Goal: Communication & Community: Answer question/provide support

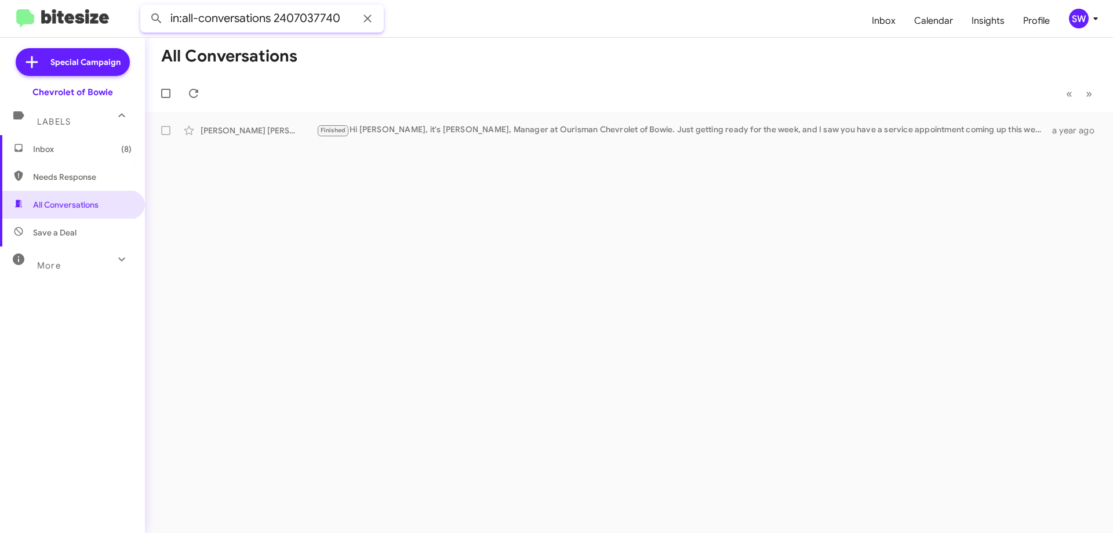
drag, startPoint x: 340, startPoint y: 17, endPoint x: 269, endPoint y: 17, distance: 70.7
click at [269, 17] on input "in:all-conversations 2407037740" at bounding box center [261, 19] width 243 height 28
drag, startPoint x: 301, startPoint y: 20, endPoint x: 286, endPoint y: 16, distance: 16.2
click at [282, 13] on input "in:all-conversations 2407037740" at bounding box center [261, 19] width 243 height 28
click at [334, 17] on input "in:all-conversations 2407037740" at bounding box center [261, 19] width 243 height 28
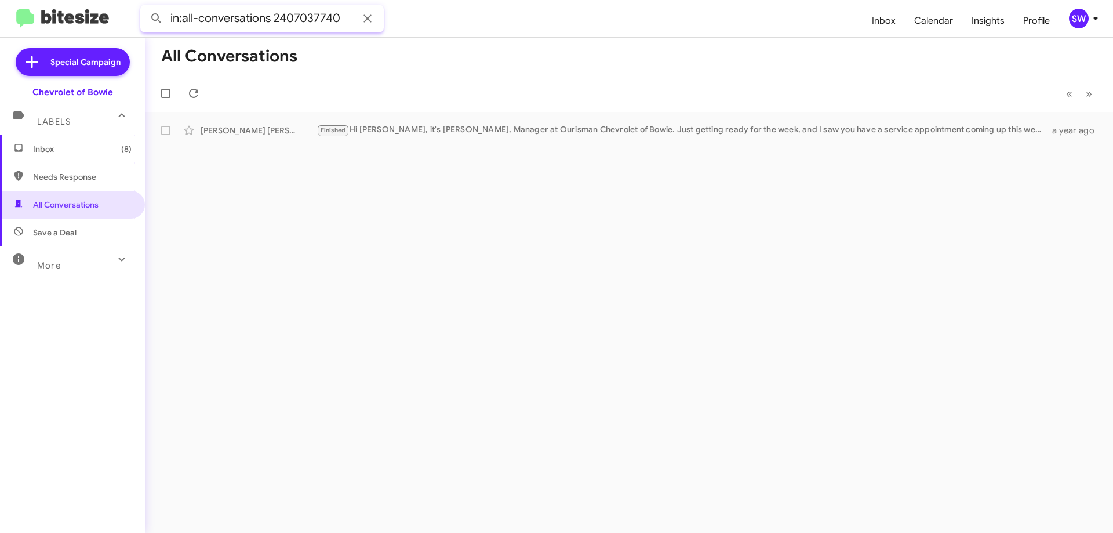
drag, startPoint x: 335, startPoint y: 18, endPoint x: 287, endPoint y: 17, distance: 47.5
click at [276, 19] on input "in:all-conversations 2407037740" at bounding box center [261, 19] width 243 height 28
drag, startPoint x: 287, startPoint y: 17, endPoint x: 279, endPoint y: 16, distance: 8.8
click at [274, 13] on input "in:all-conversations 2407037740" at bounding box center [261, 19] width 243 height 28
drag, startPoint x: 340, startPoint y: 17, endPoint x: 275, endPoint y: 18, distance: 64.9
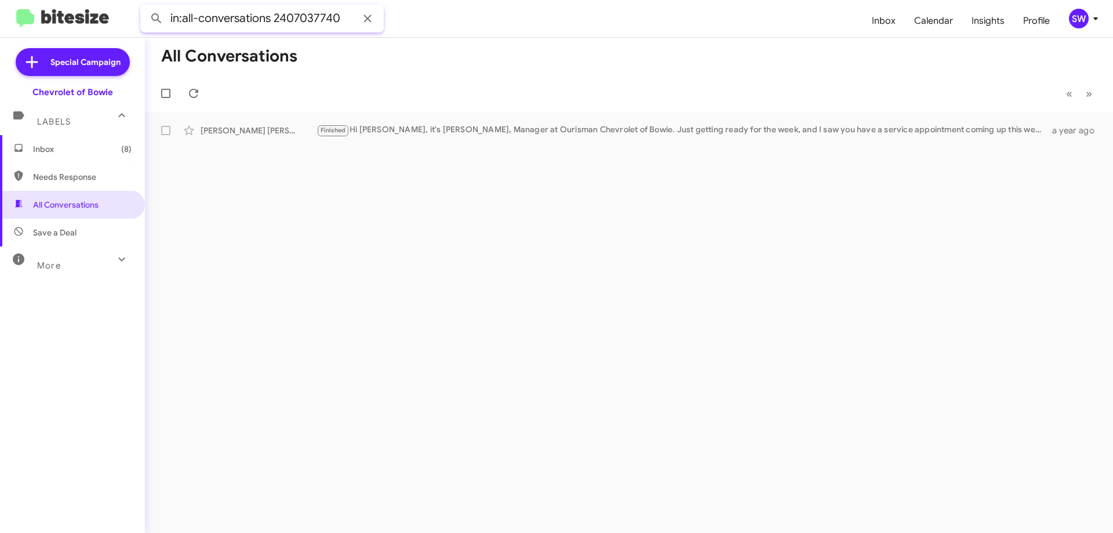
click at [275, 18] on input "in:all-conversations 2407037740" at bounding box center [261, 19] width 243 height 28
paste input "[PHONE_NUMBER]"
click at [145, 7] on button at bounding box center [156, 18] width 23 height 23
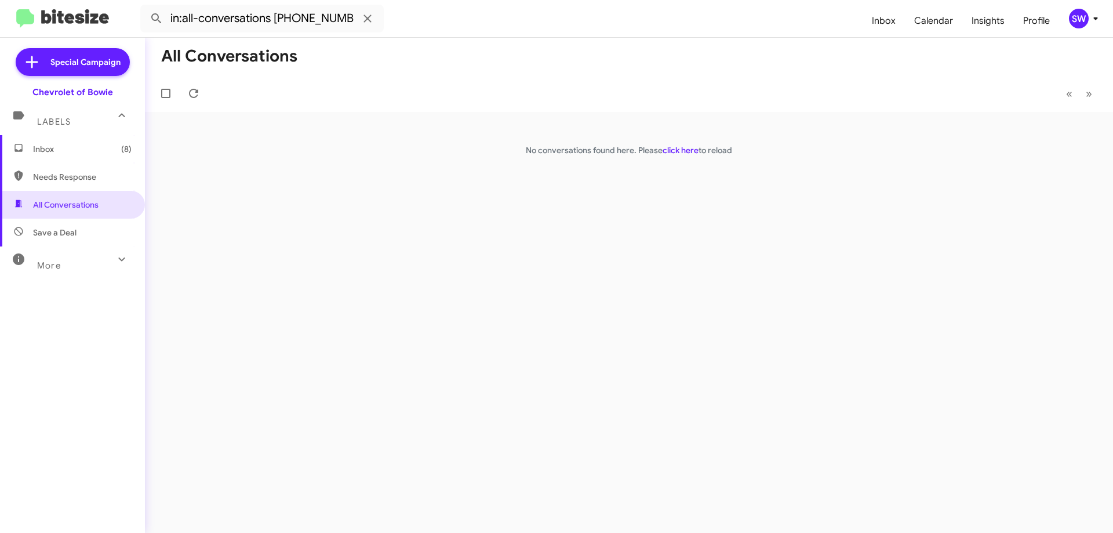
click at [69, 258] on div "More" at bounding box center [60, 260] width 103 height 21
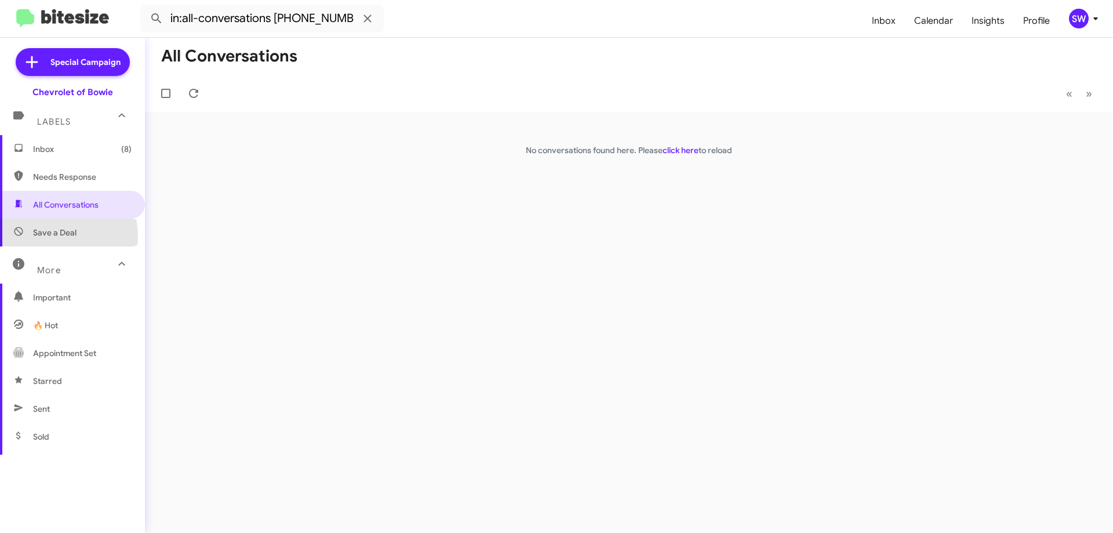
click at [46, 236] on span "Save a Deal" at bounding box center [54, 233] width 43 height 12
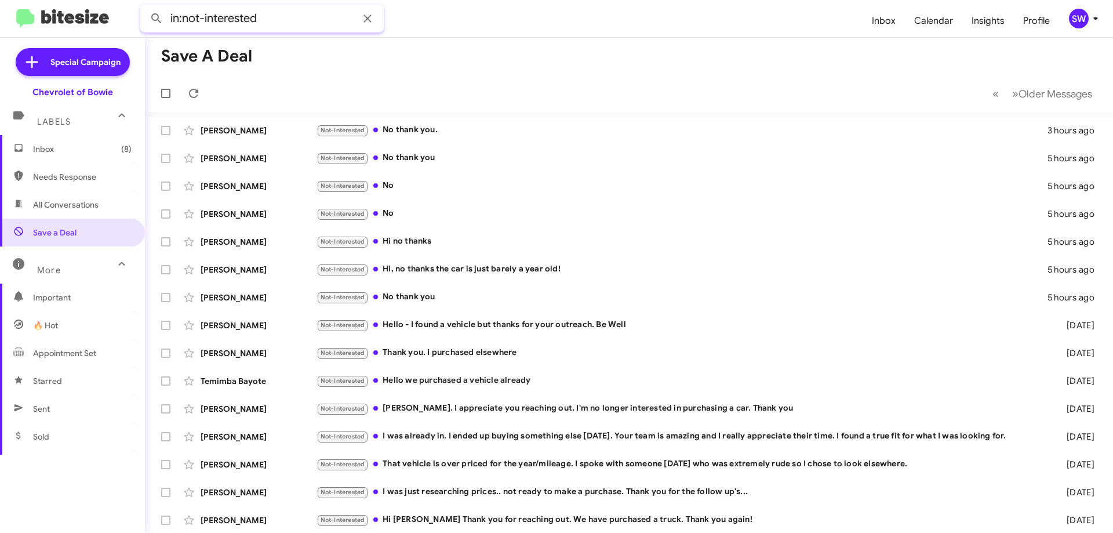
click at [289, 14] on input "in:not-interested" at bounding box center [261, 19] width 243 height 28
paste input "[PHONE_NUMBER]"
click at [145, 7] on button at bounding box center [156, 18] width 23 height 23
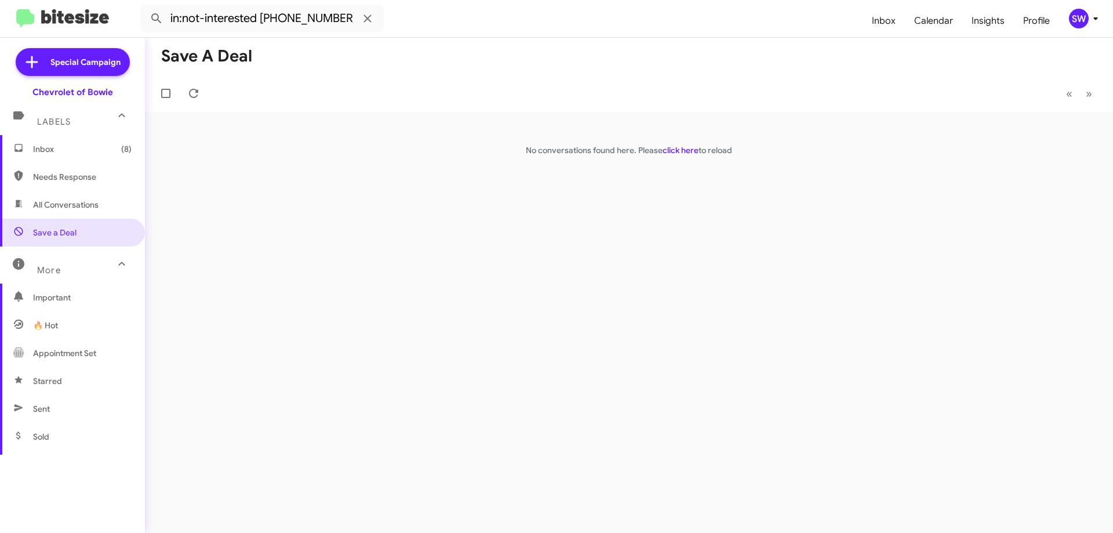
drag, startPoint x: 65, startPoint y: 202, endPoint x: 85, endPoint y: 205, distance: 19.8
click at [65, 203] on span "All Conversations" at bounding box center [65, 205] width 65 height 12
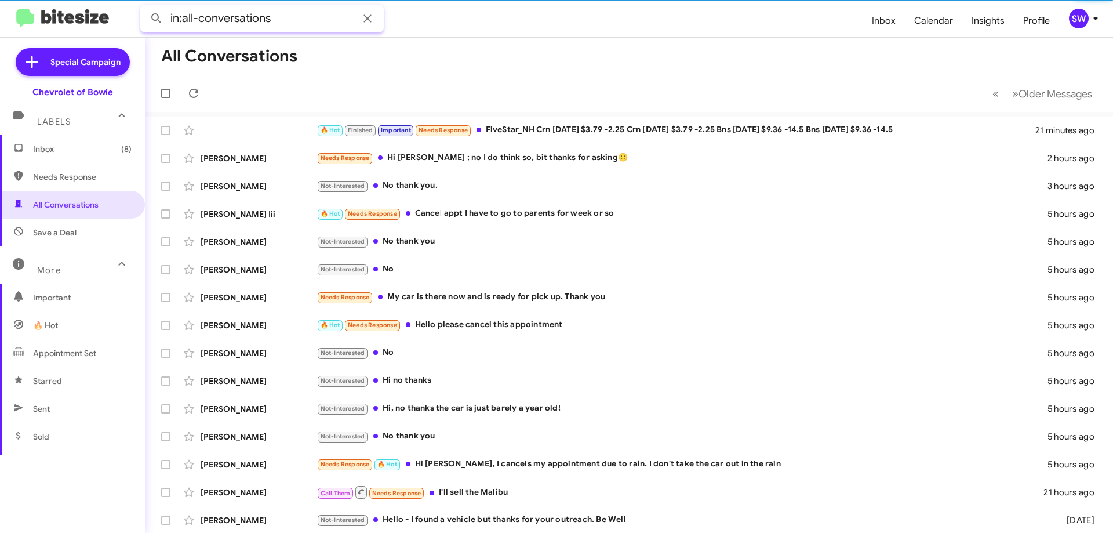
click at [306, 17] on input "in:all-conversations" at bounding box center [261, 19] width 243 height 28
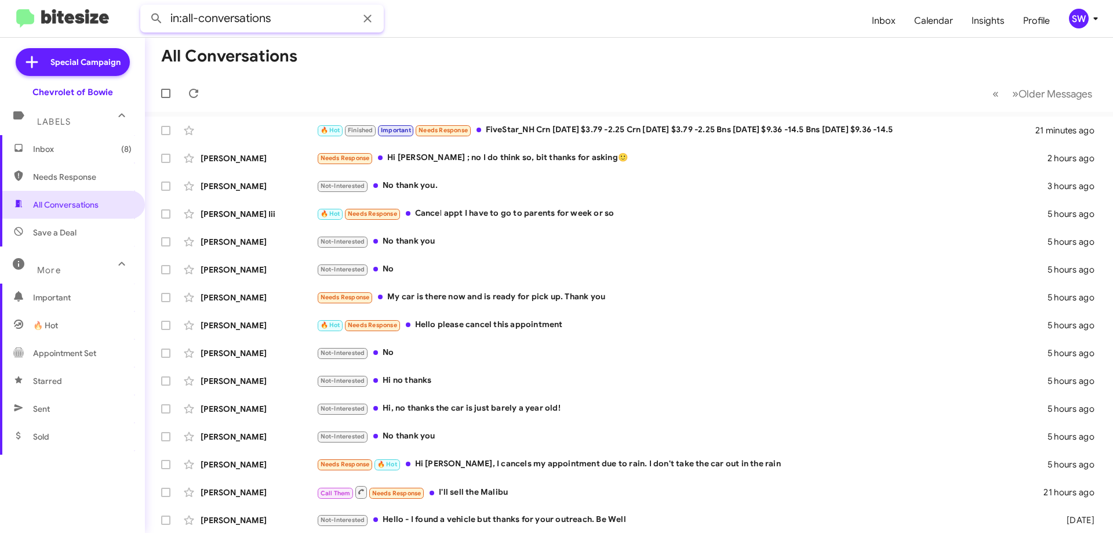
paste input "[PHONE_NUMBER]"
type input "in:all-conversations [PHONE_NUMBER]"
click at [145, 7] on button at bounding box center [156, 18] width 23 height 23
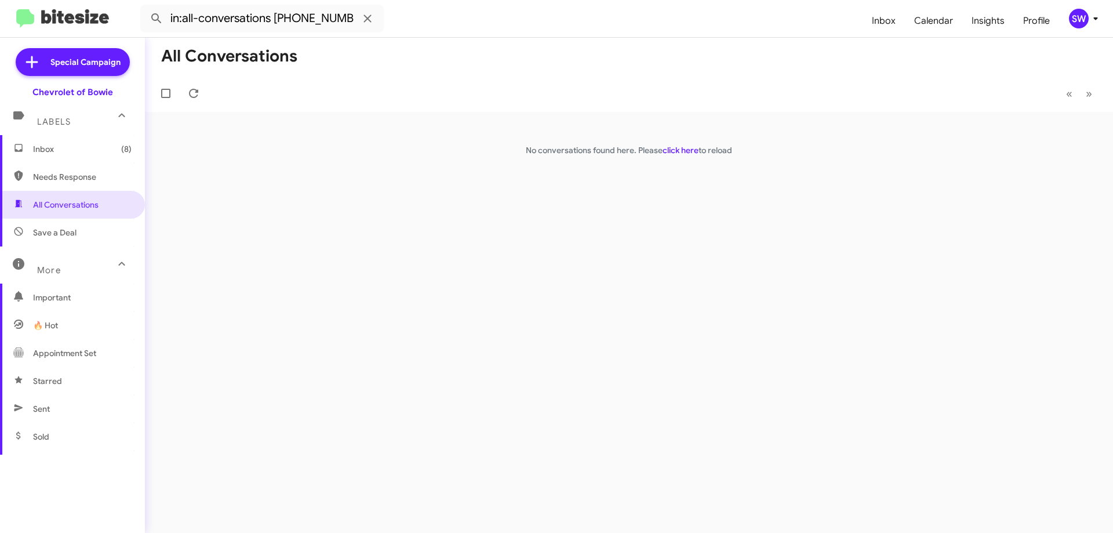
click at [41, 147] on span "Inbox (8)" at bounding box center [82, 149] width 99 height 12
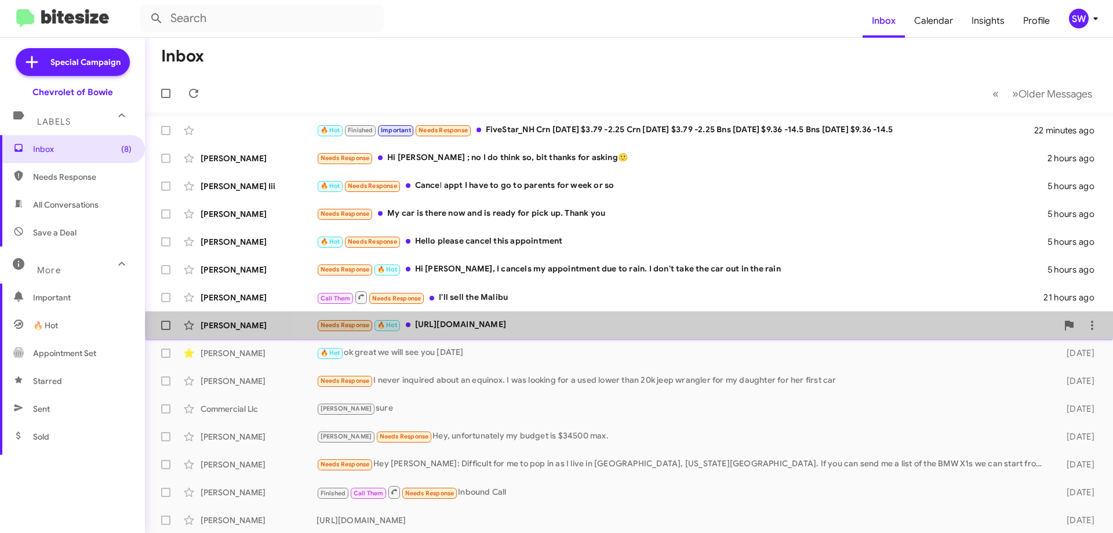
click at [669, 327] on div "Needs Response 🔥 Hot [URL][DOMAIN_NAME]" at bounding box center [686, 324] width 741 height 13
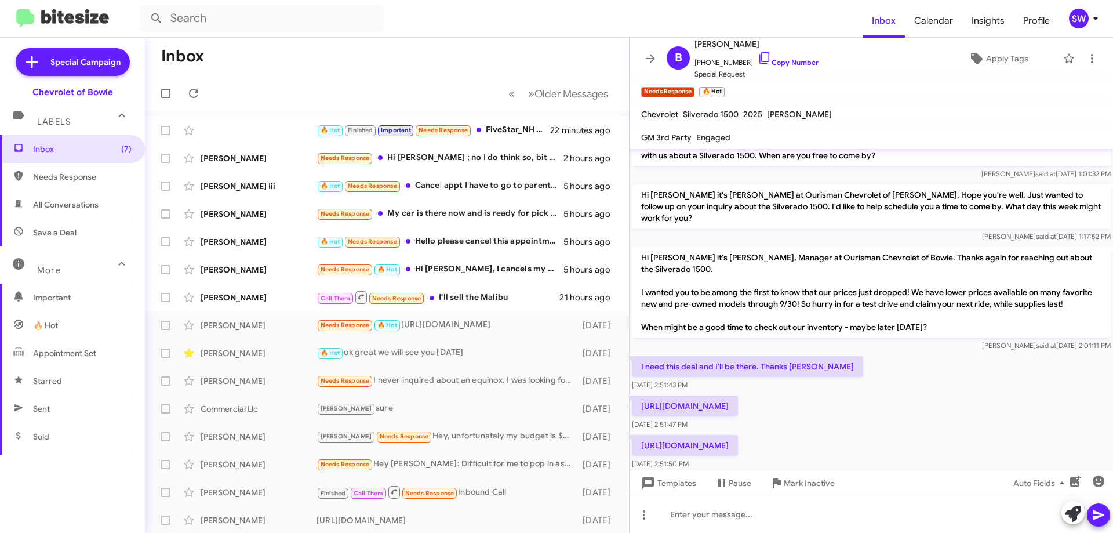
scroll to position [26, 0]
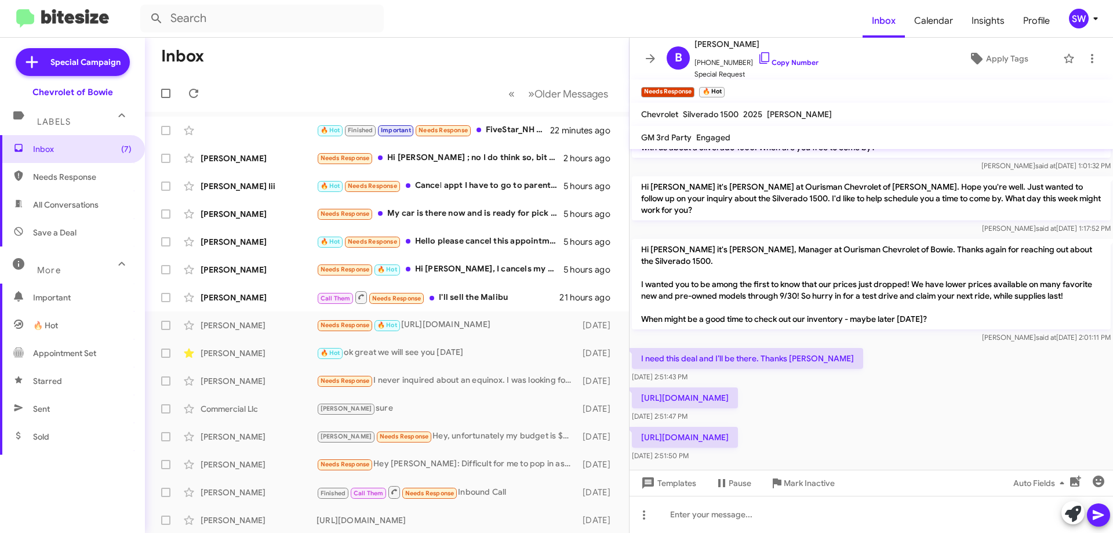
drag, startPoint x: 638, startPoint y: 387, endPoint x: 906, endPoint y: 384, distance: 268.4
click at [738, 387] on p "[URL][DOMAIN_NAME]" at bounding box center [685, 397] width 106 height 21
copy p "[URL][DOMAIN_NAME]"
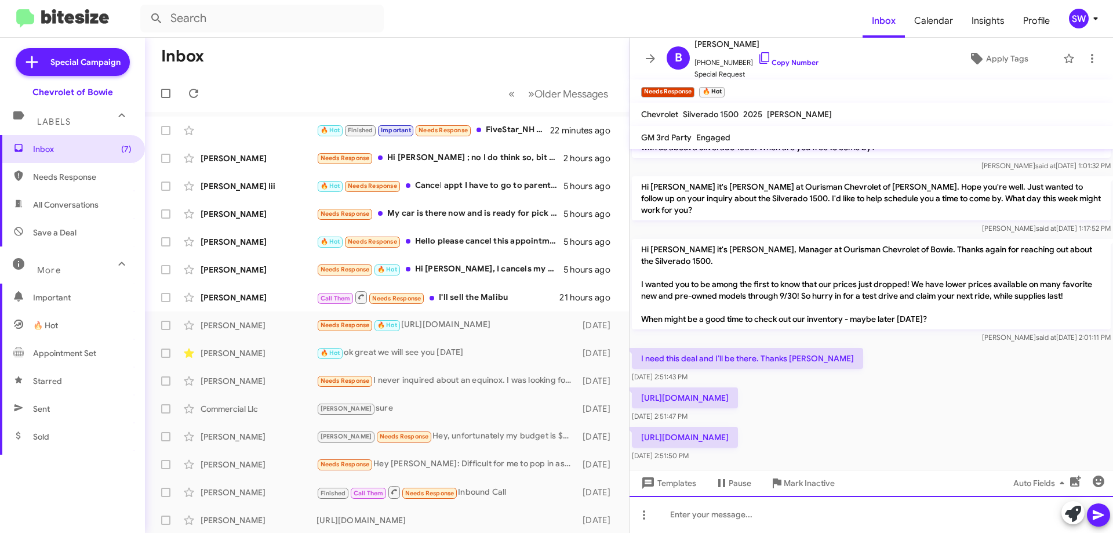
drag, startPoint x: 723, startPoint y: 518, endPoint x: 726, endPoint y: 509, distance: 9.9
click at [724, 514] on div at bounding box center [870, 514] width 483 height 37
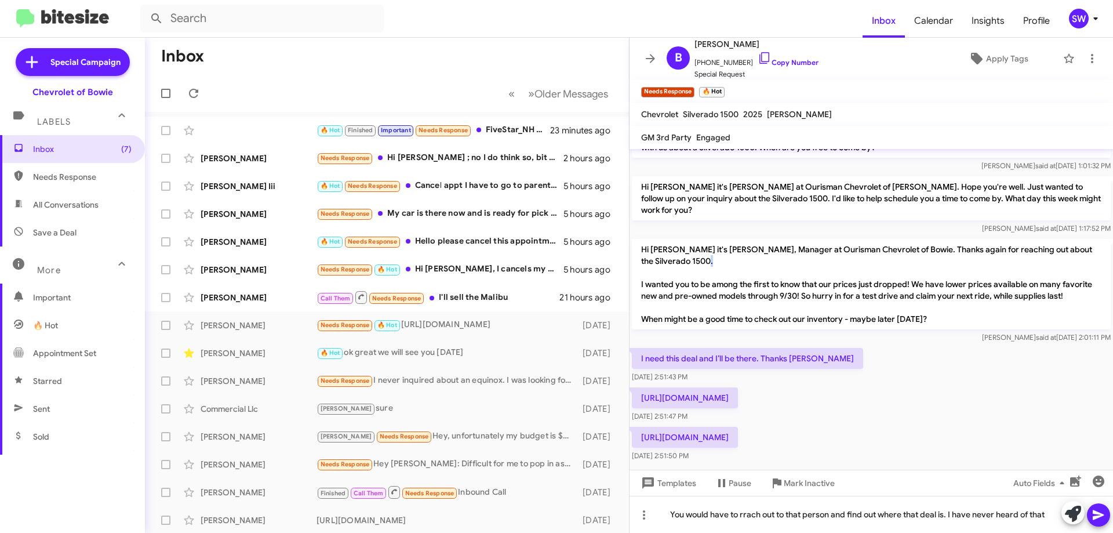
drag, startPoint x: 750, startPoint y: 511, endPoint x: 788, endPoint y: 263, distance: 251.6
click at [788, 263] on p "Hi [PERSON_NAME] it's [PERSON_NAME], Manager at Ourisman Chevrolet of Bowie. Th…" at bounding box center [871, 284] width 479 height 90
drag, startPoint x: 749, startPoint y: 54, endPoint x: 760, endPoint y: 60, distance: 12.2
click at [758, 55] on icon at bounding box center [765, 58] width 14 height 14
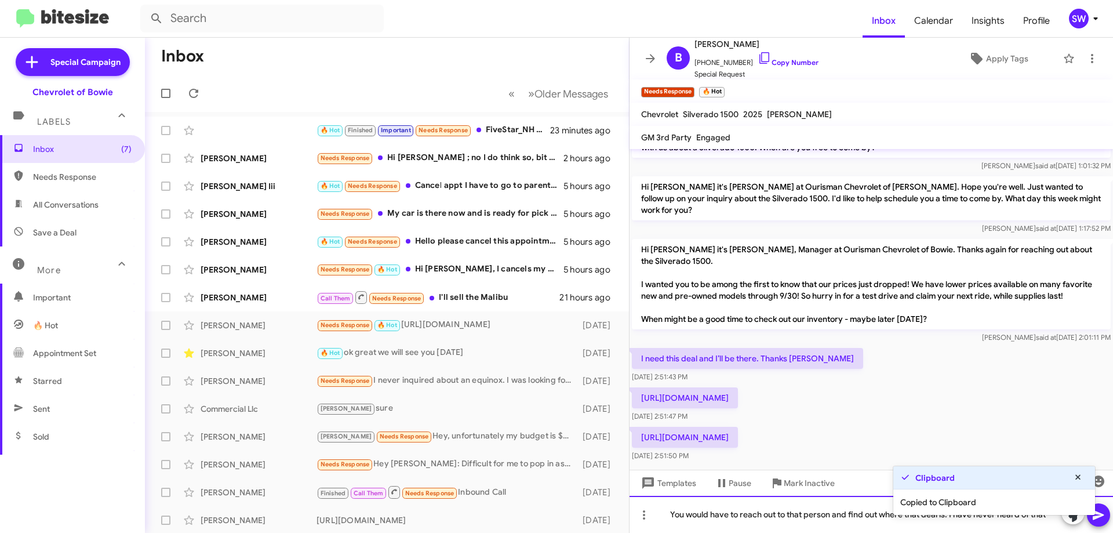
click at [815, 514] on div "You would have to reach out to that person and find out where that deal is. I h…" at bounding box center [870, 514] width 483 height 37
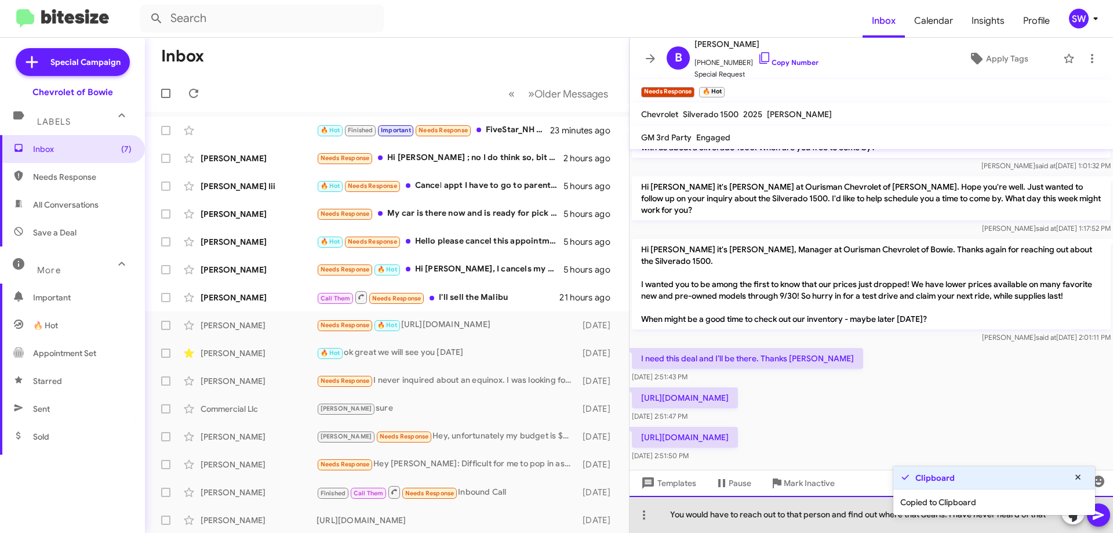
drag, startPoint x: 839, startPoint y: 514, endPoint x: 860, endPoint y: 504, distance: 23.6
click at [840, 513] on div "You would have to reach out to that person and find out where that deal is. I h…" at bounding box center [870, 514] width 483 height 37
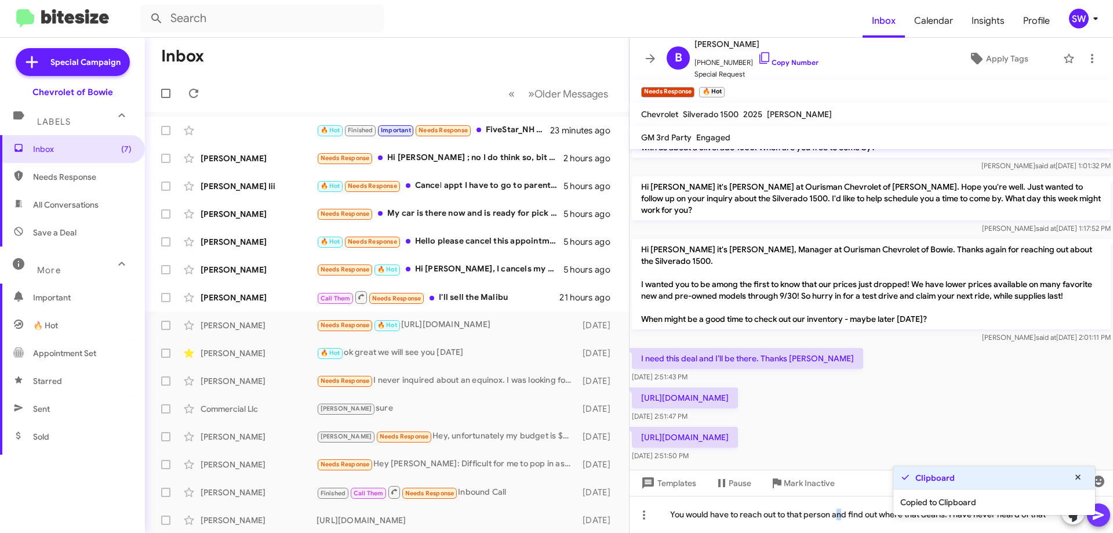
drag, startPoint x: 1101, startPoint y: 515, endPoint x: 1096, endPoint y: 505, distance: 11.1
click at [1101, 515] on icon at bounding box center [1098, 515] width 11 height 10
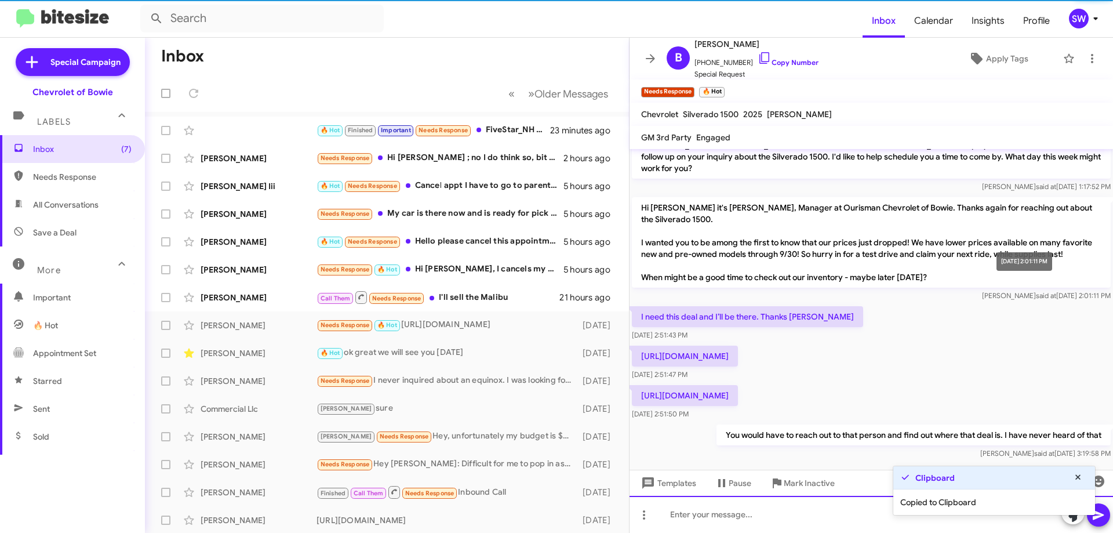
scroll to position [68, 0]
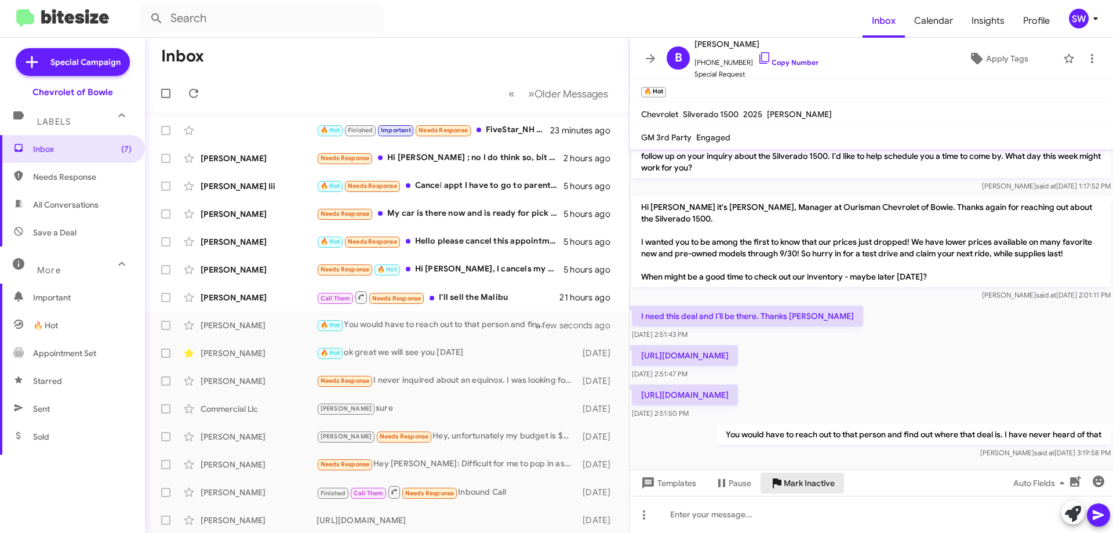
drag, startPoint x: 799, startPoint y: 476, endPoint x: 844, endPoint y: 471, distance: 45.5
click at [800, 477] on span "Mark Inactive" at bounding box center [809, 482] width 51 height 21
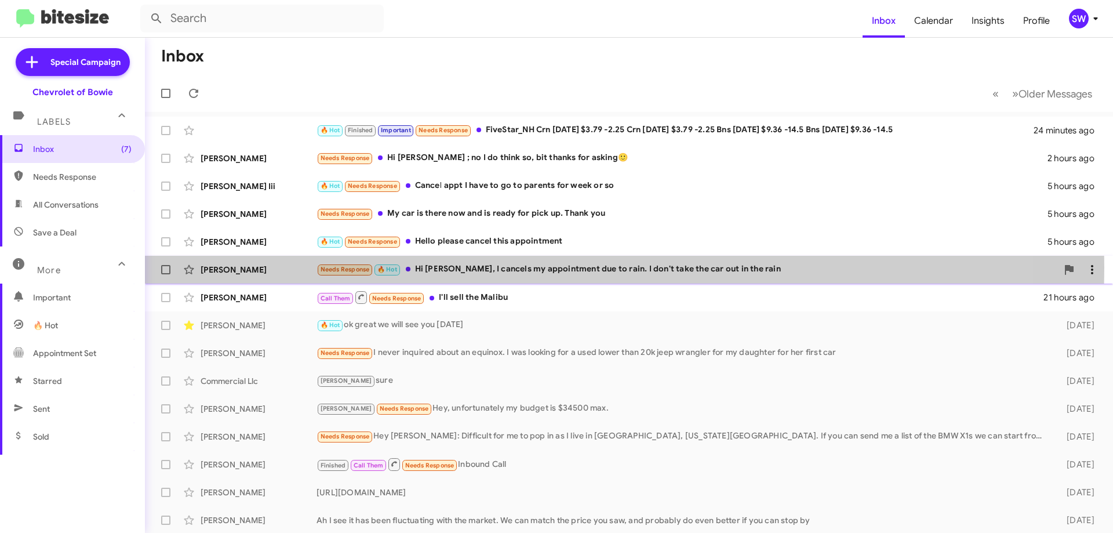
drag, startPoint x: 479, startPoint y: 267, endPoint x: 599, endPoint y: 263, distance: 120.0
click at [480, 267] on div "Needs Response 🔥 Hot Hi [PERSON_NAME], I cancels my appointment due to rain. I …" at bounding box center [686, 269] width 741 height 13
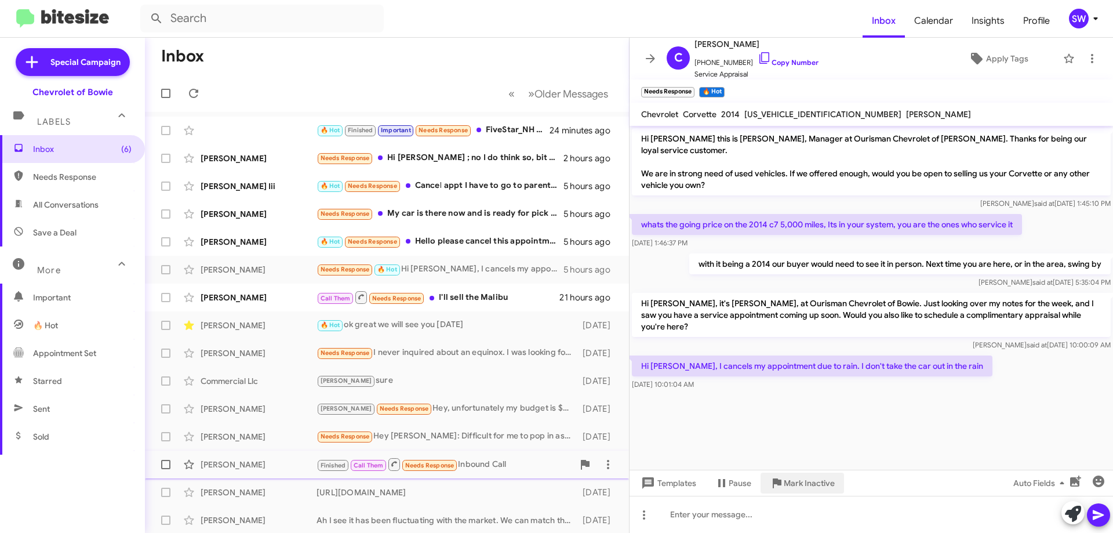
drag, startPoint x: 817, startPoint y: 482, endPoint x: 783, endPoint y: 456, distance: 42.2
click at [815, 479] on span "Mark Inactive" at bounding box center [809, 482] width 51 height 21
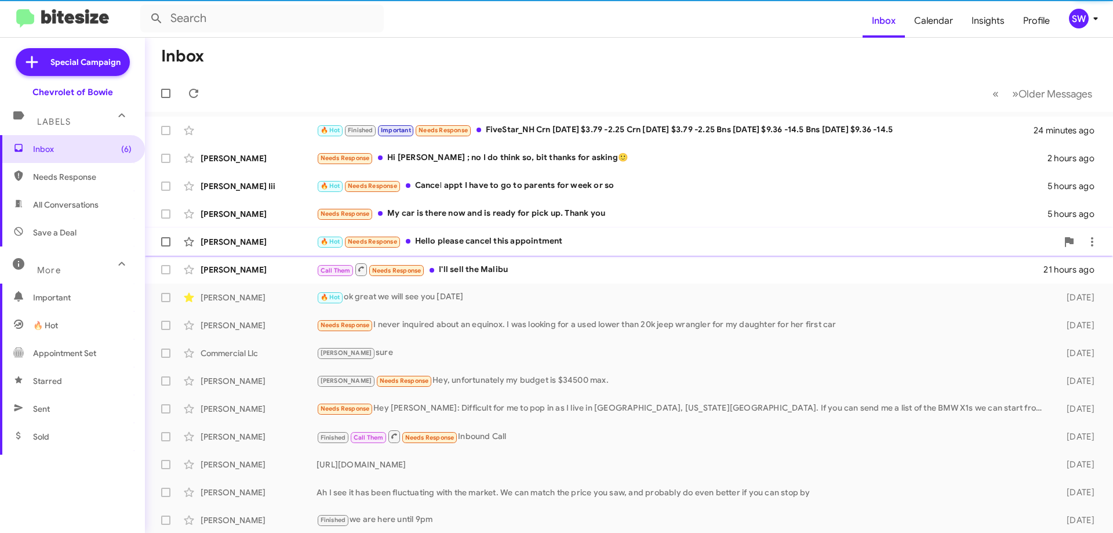
click at [494, 235] on div "🔥 Hot Needs Response Hello please cancel this appointment" at bounding box center [686, 241] width 741 height 13
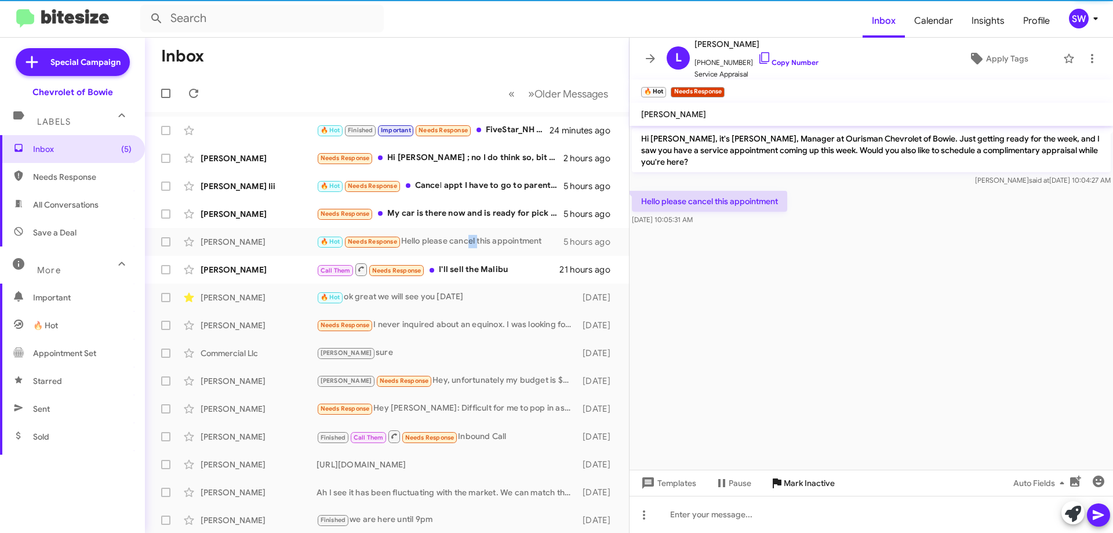
click at [799, 479] on span "Mark Inactive" at bounding box center [809, 482] width 51 height 21
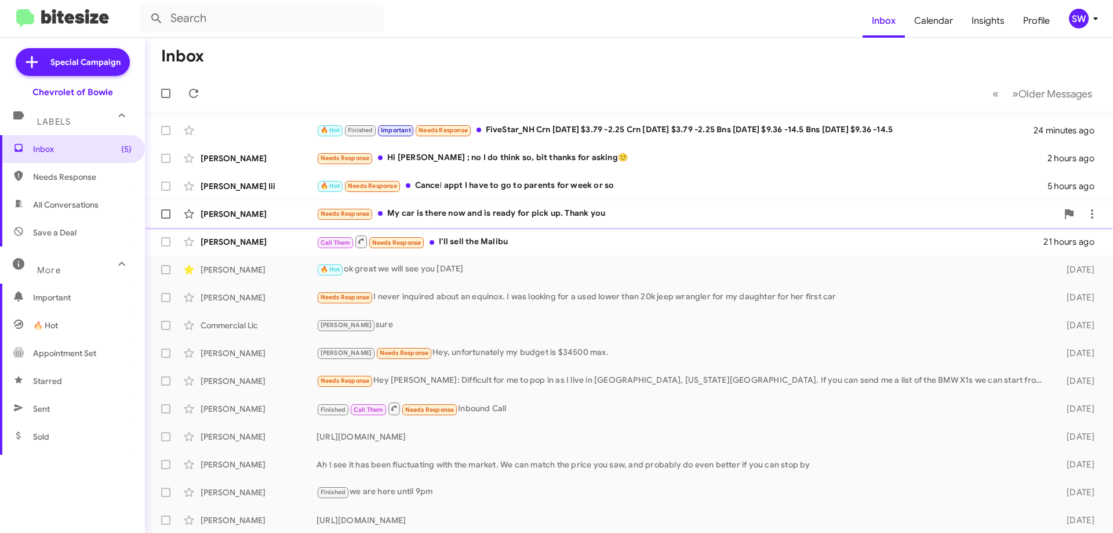
click at [496, 209] on div "Needs Response My car is there now and is ready for pick up. Thank you" at bounding box center [686, 213] width 741 height 13
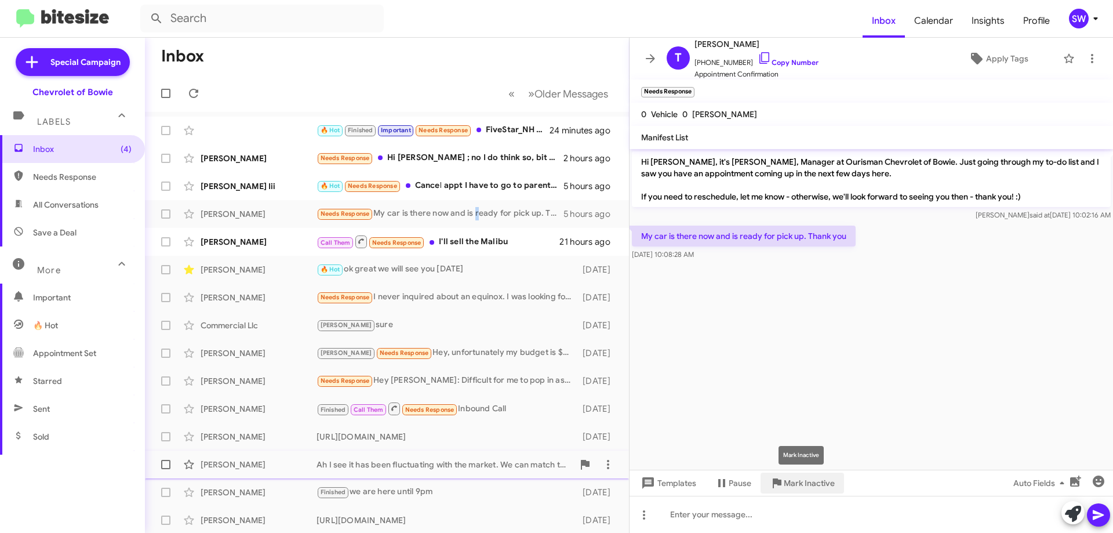
click at [798, 474] on span "Mark Inactive" at bounding box center [809, 482] width 51 height 21
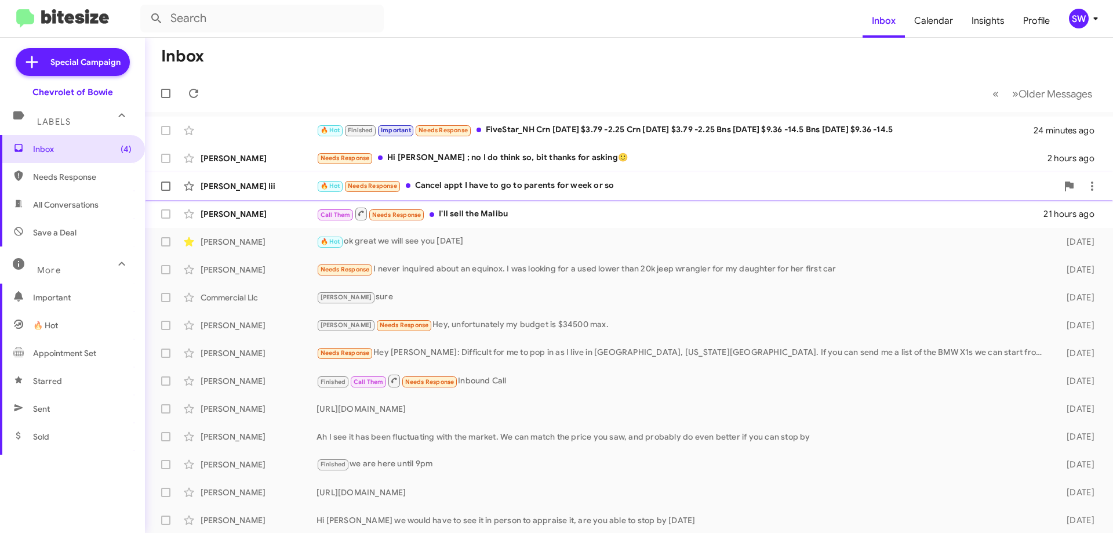
click at [495, 184] on div "🔥 Hot Needs Response Cancel appt I have to go to parents for week or so" at bounding box center [686, 185] width 741 height 13
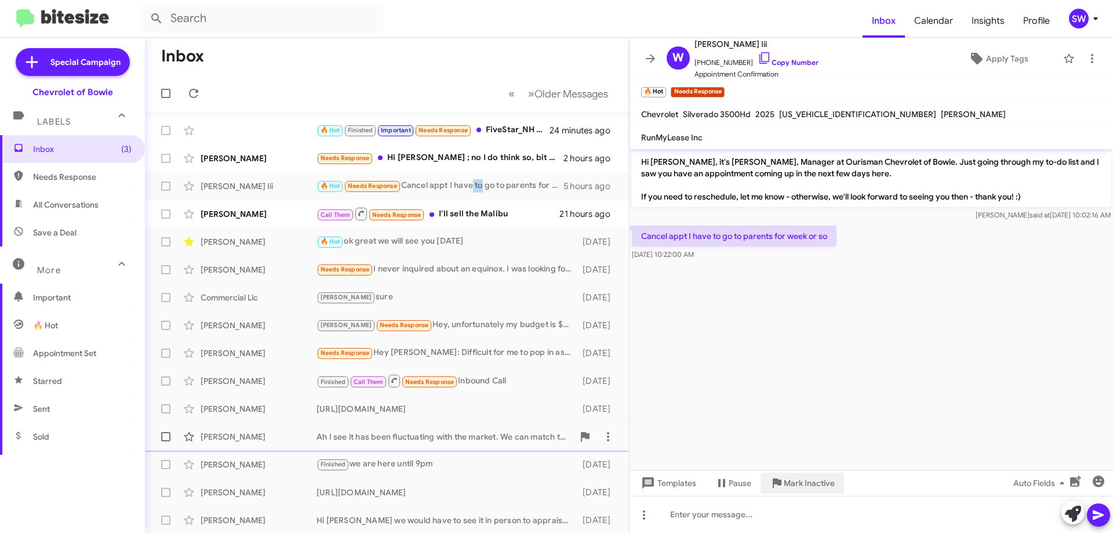
drag, startPoint x: 821, startPoint y: 482, endPoint x: 751, endPoint y: 448, distance: 78.3
click at [821, 481] on span "Mark Inactive" at bounding box center [809, 482] width 51 height 21
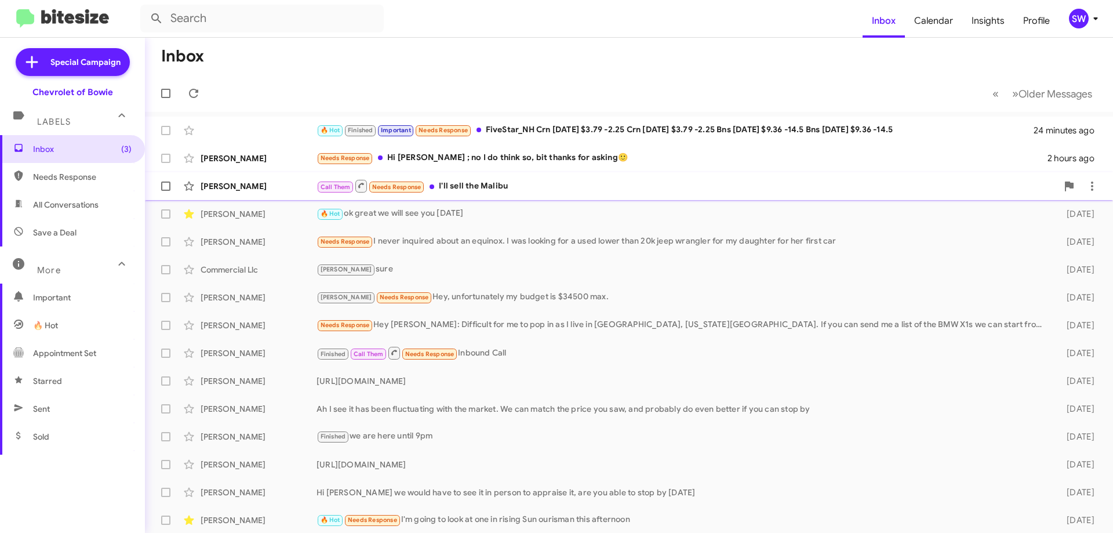
drag, startPoint x: 494, startPoint y: 157, endPoint x: 603, endPoint y: 173, distance: 109.6
click at [500, 158] on div "Needs Response Hi [PERSON_NAME] ; no I do think so, bit thanks for asking🙂" at bounding box center [681, 157] width 731 height 13
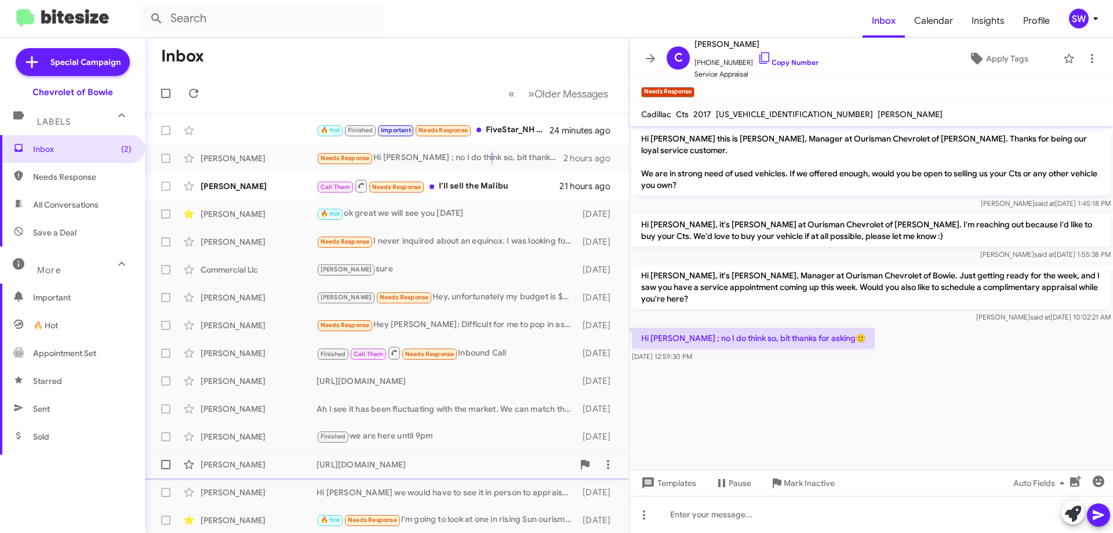
drag, startPoint x: 828, startPoint y: 475, endPoint x: 816, endPoint y: 477, distance: 12.9
click at [826, 476] on span "Mark Inactive" at bounding box center [809, 482] width 51 height 21
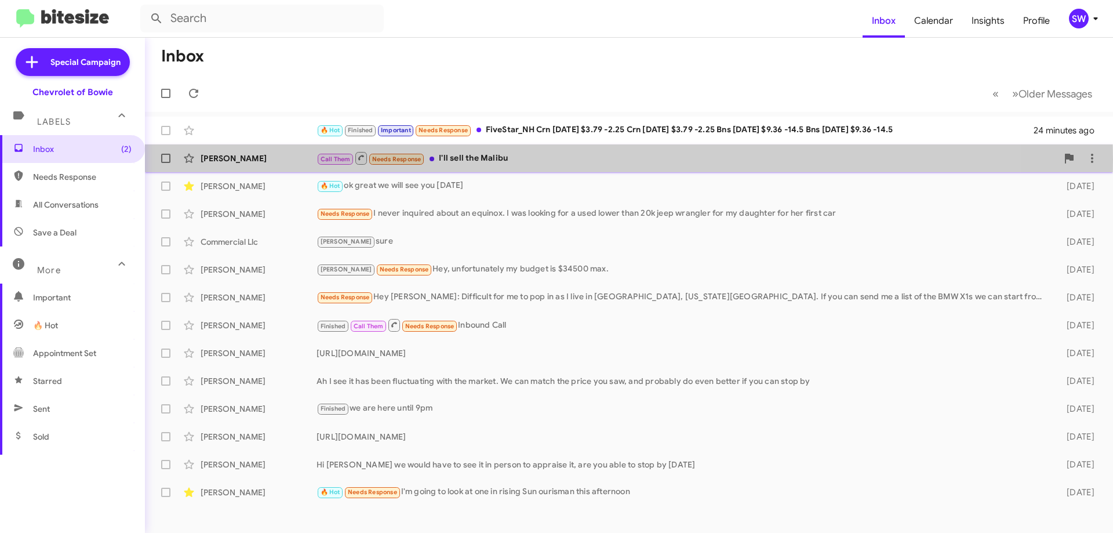
drag, startPoint x: 478, startPoint y: 159, endPoint x: 487, endPoint y: 161, distance: 10.0
click at [483, 161] on div "Call Them Needs Response I'll sell the Malibu" at bounding box center [686, 158] width 741 height 14
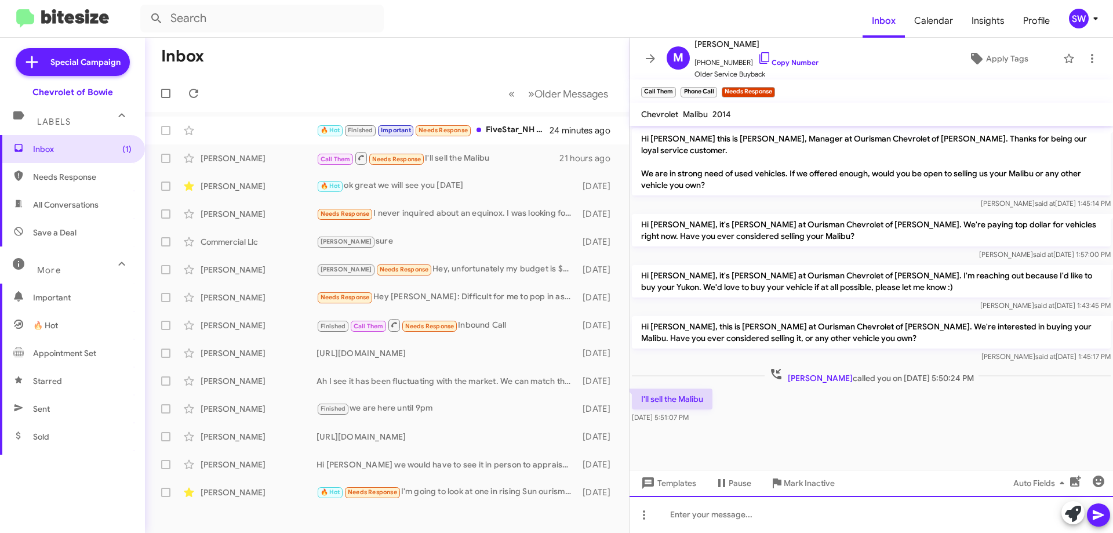
drag, startPoint x: 740, startPoint y: 518, endPoint x: 737, endPoint y: 504, distance: 14.1
click at [740, 514] on div at bounding box center [870, 514] width 483 height 37
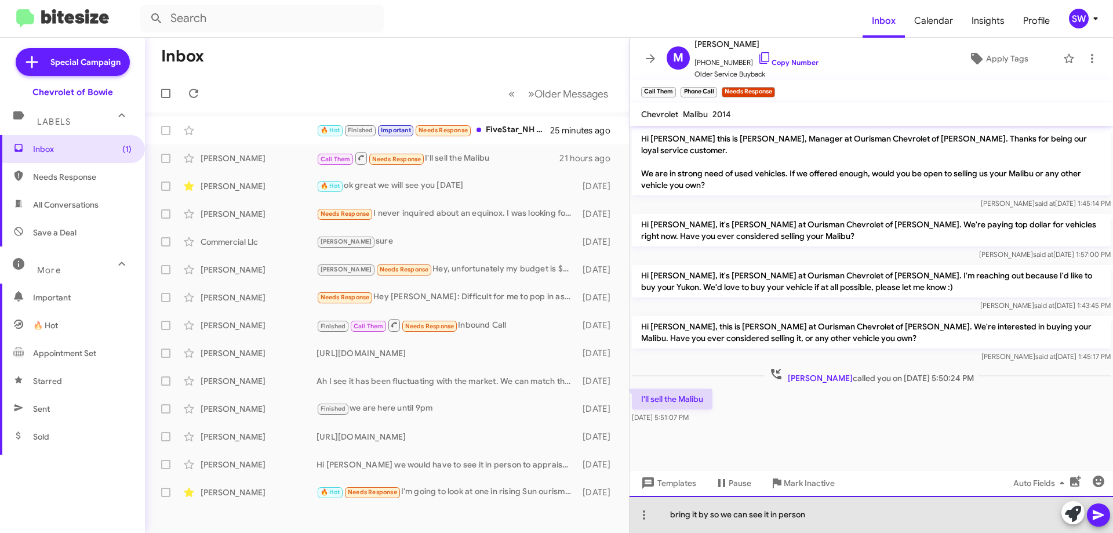
drag, startPoint x: 670, startPoint y: 512, endPoint x: 679, endPoint y: 513, distance: 8.8
click at [670, 512] on div "bring it by so we can see it in person" at bounding box center [870, 514] width 483 height 37
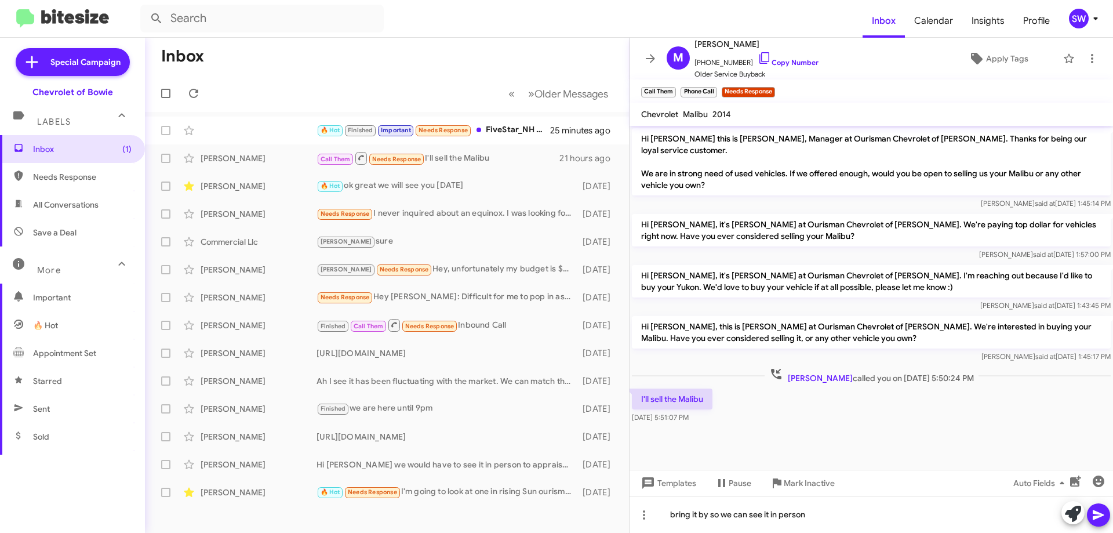
click at [1097, 512] on icon at bounding box center [1098, 515] width 11 height 10
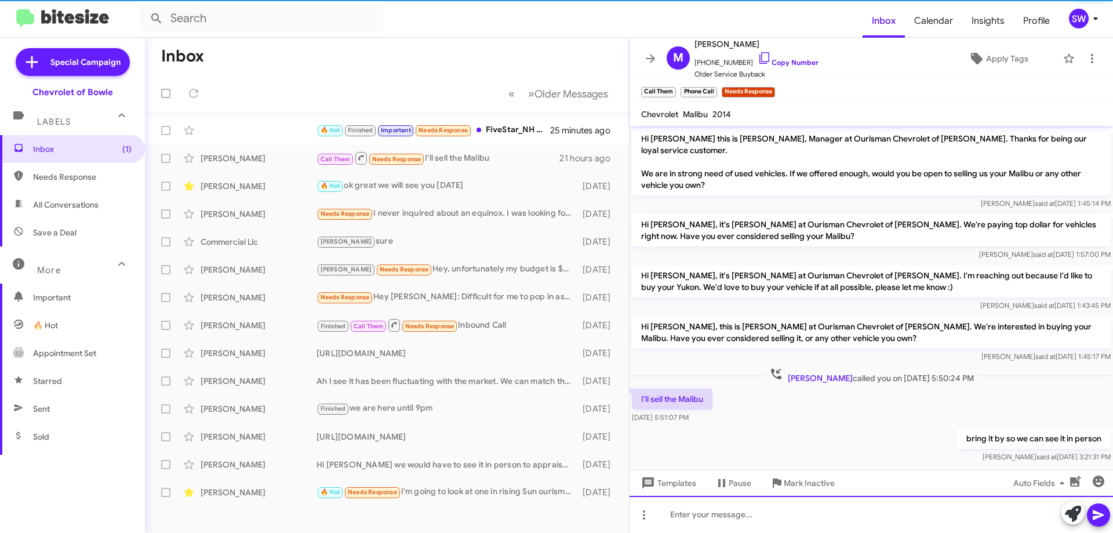
scroll to position [16, 0]
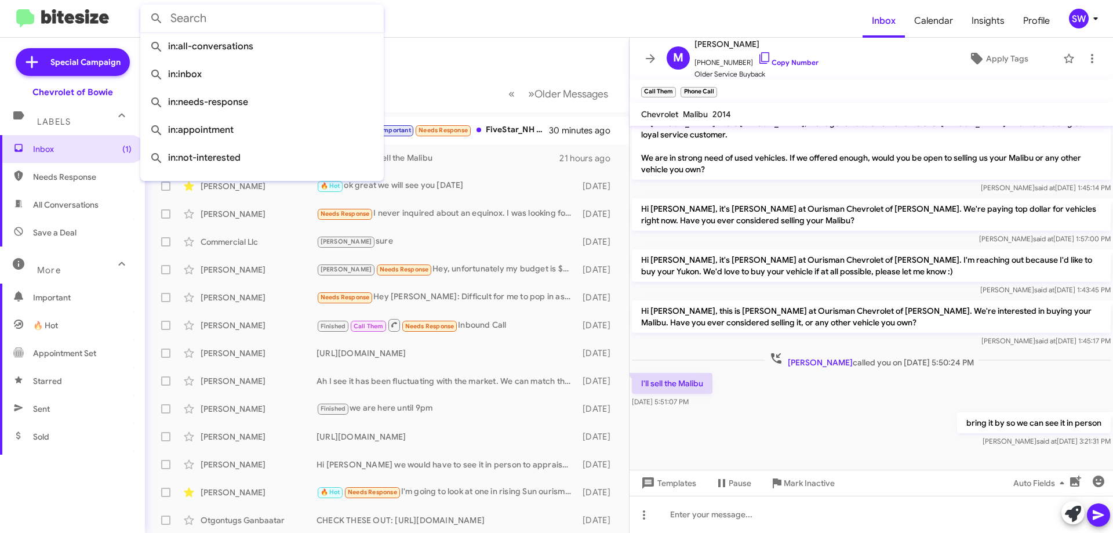
click at [221, 14] on input "text" at bounding box center [261, 19] width 243 height 28
paste input "Commercial Llc"
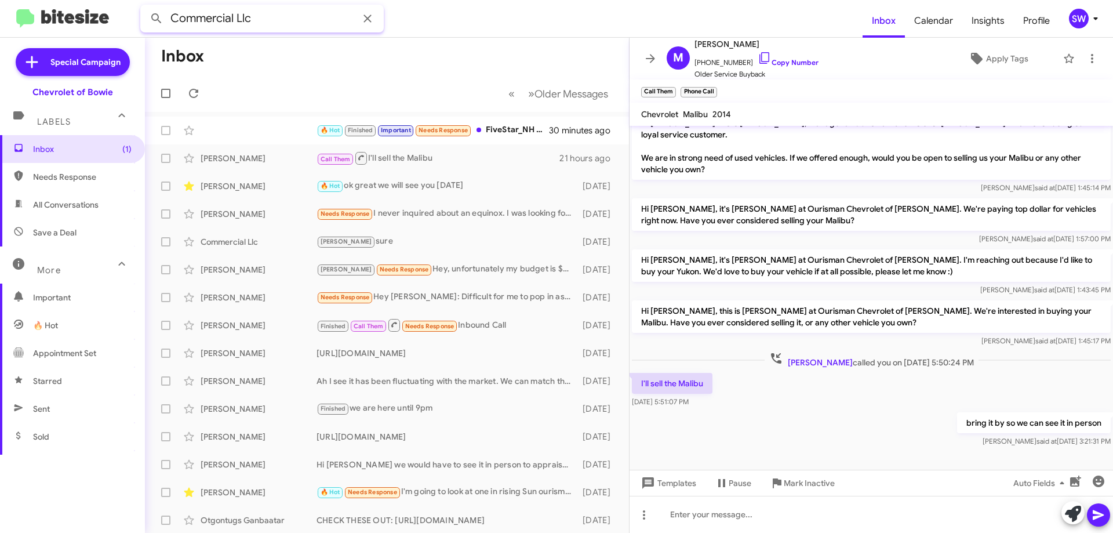
type input "Commercial Llc"
click at [145, 7] on button at bounding box center [156, 18] width 23 height 23
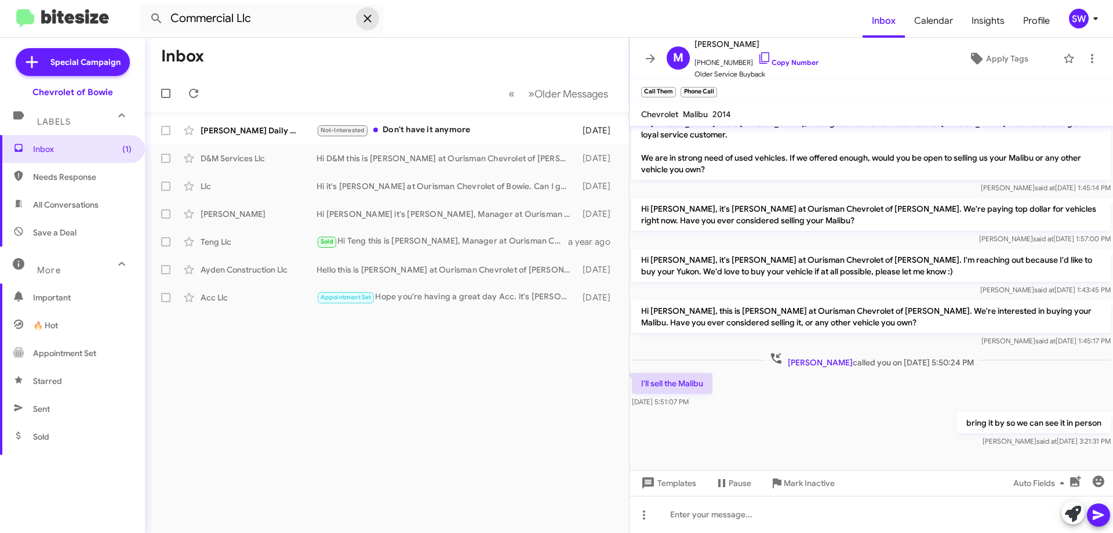
click at [367, 18] on icon at bounding box center [367, 18] width 8 height 8
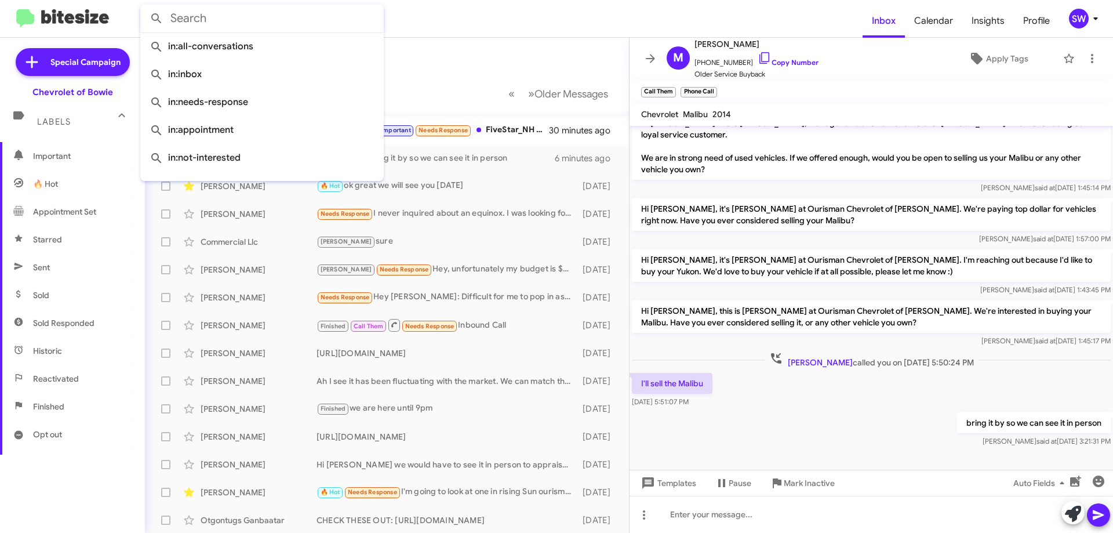
scroll to position [228, 0]
drag, startPoint x: 42, startPoint y: 316, endPoint x: 70, endPoint y: 312, distance: 28.1
click at [43, 316] on span "Finished" at bounding box center [48, 320] width 31 height 12
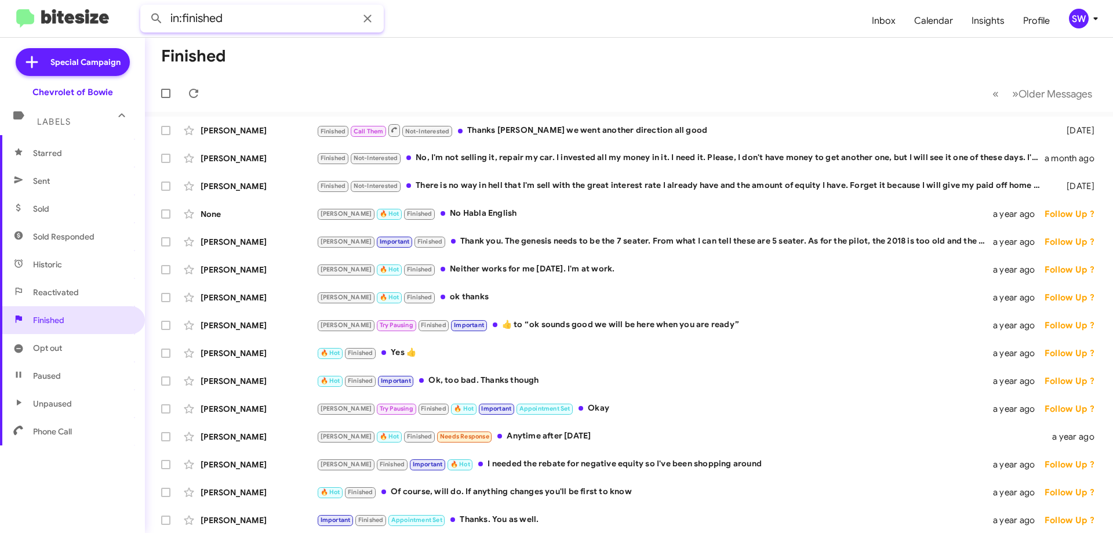
paste input "Commercial Llc"
drag, startPoint x: 317, startPoint y: 19, endPoint x: 230, endPoint y: 20, distance: 86.9
click at [229, 19] on input "in:finished Commercial Llc" at bounding box center [261, 19] width 243 height 28
paste input "[PHONE_NUMBER]"
type input "in:finished [PHONE_NUMBER]"
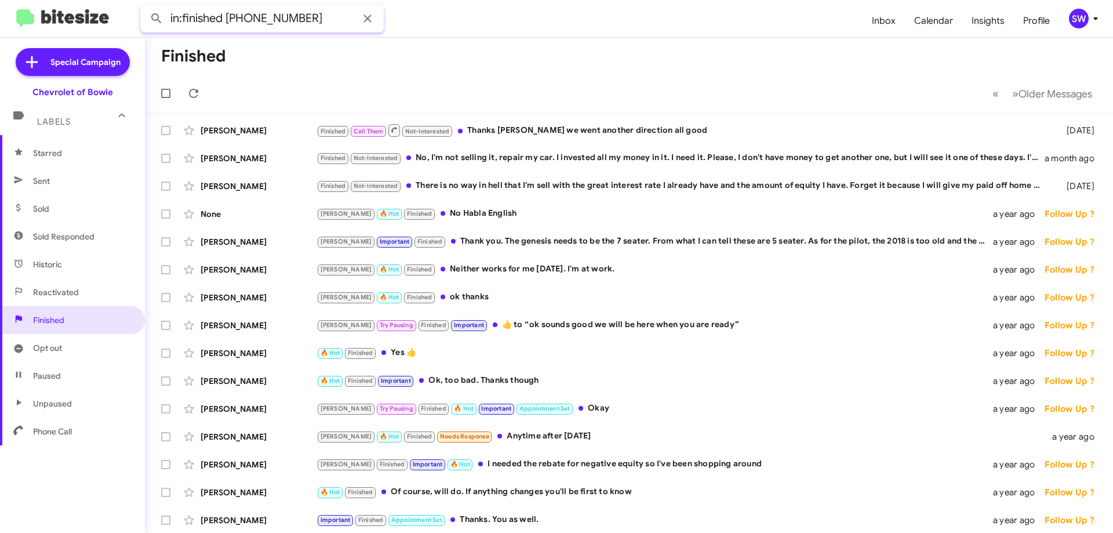
click at [145, 7] on button at bounding box center [156, 18] width 23 height 23
